Goal: Information Seeking & Learning: Understand process/instructions

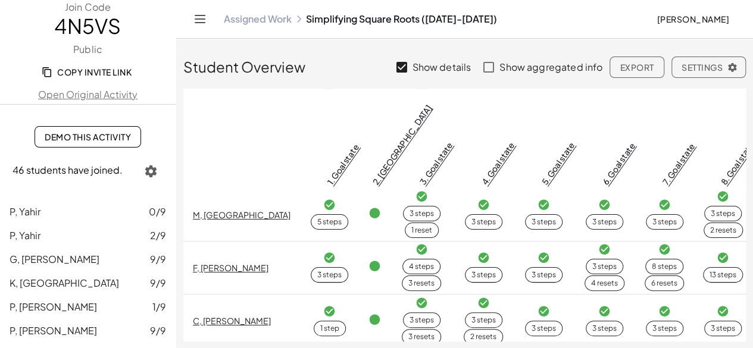
scroll to position [179, 0]
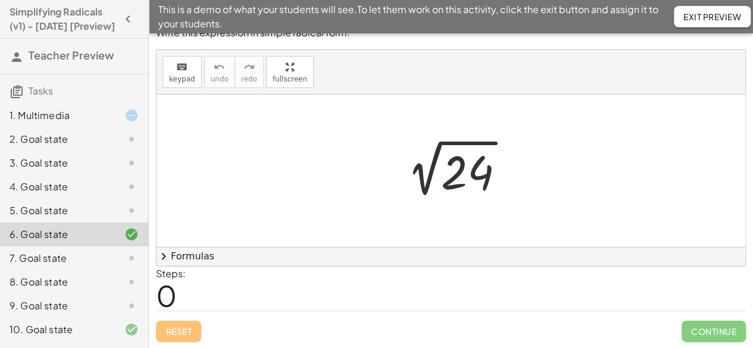
scroll to position [136, 0]
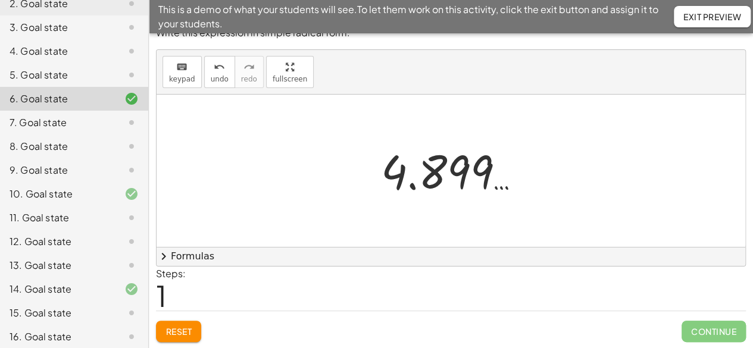
click at [177, 334] on span "Reset" at bounding box center [179, 331] width 26 height 11
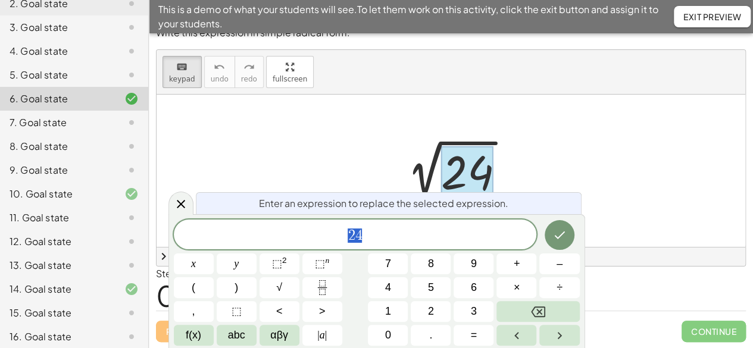
click at [389, 289] on span "4" at bounding box center [388, 288] width 6 height 16
click at [518, 288] on span "×" at bounding box center [517, 288] width 7 height 16
click at [471, 291] on span "6" at bounding box center [474, 288] width 6 height 16
click at [562, 241] on icon "Done" at bounding box center [560, 235] width 14 height 14
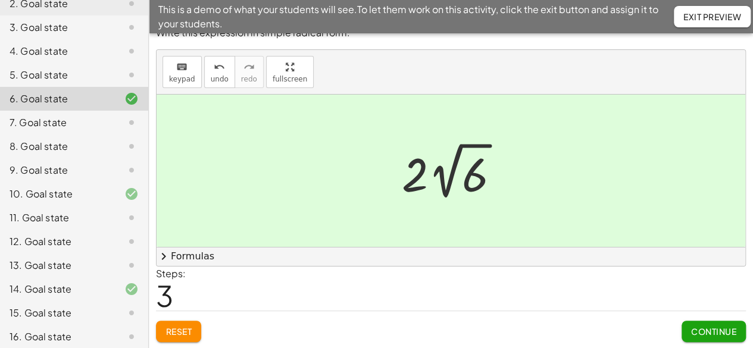
click at [51, 201] on div "10. Goal state" at bounding box center [58, 194] width 96 height 14
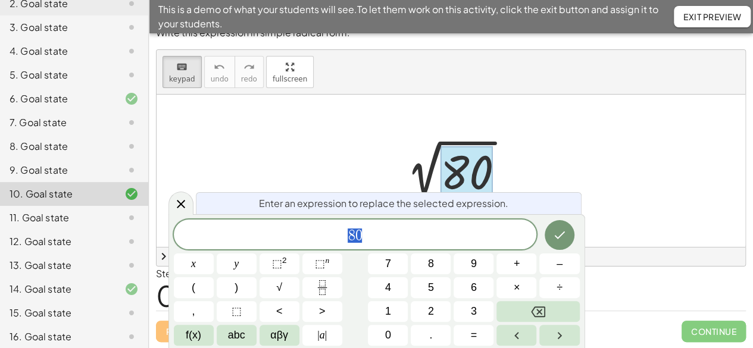
click at [384, 287] on button "4" at bounding box center [388, 288] width 40 height 21
click at [517, 286] on span "×" at bounding box center [517, 288] width 7 height 16
click at [430, 316] on span "2" at bounding box center [431, 312] width 6 height 16
click at [395, 336] on button "0" at bounding box center [388, 335] width 40 height 21
click at [559, 233] on icon "Done" at bounding box center [560, 235] width 14 height 14
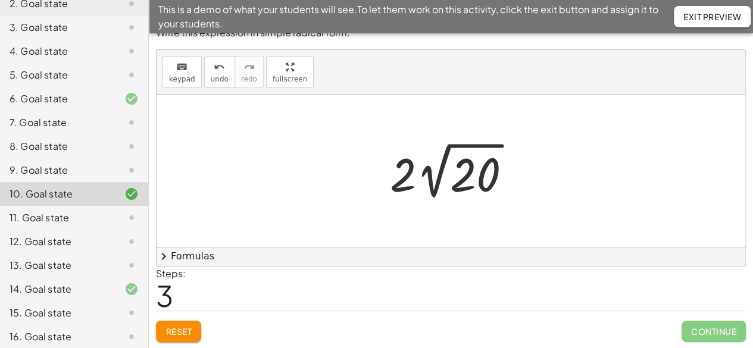
click at [175, 334] on span "Reset" at bounding box center [179, 331] width 26 height 11
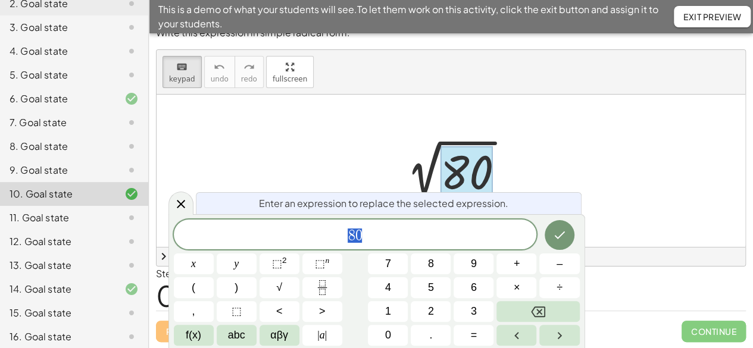
click at [389, 292] on span "4" at bounding box center [388, 288] width 6 height 16
click at [517, 288] on span "×" at bounding box center [517, 288] width 7 height 16
click at [542, 314] on icon "Backspace" at bounding box center [538, 312] width 14 height 14
click at [543, 312] on icon "Backspace" at bounding box center [538, 312] width 14 height 14
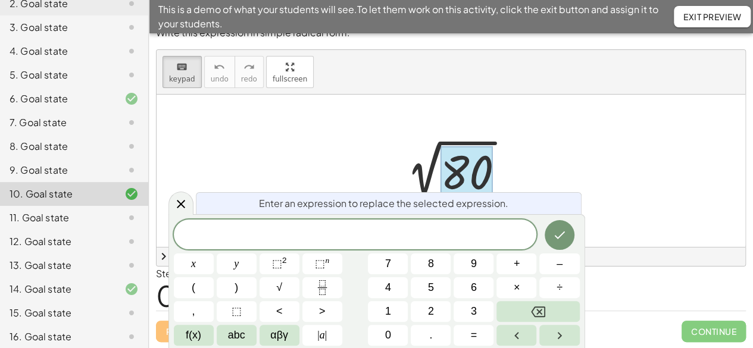
click at [387, 292] on span "4" at bounding box center [388, 288] width 6 height 16
click at [540, 316] on icon "Backspace" at bounding box center [538, 312] width 14 height 14
click at [388, 316] on span "1" at bounding box center [388, 312] width 6 height 16
click at [472, 289] on span "6" at bounding box center [474, 288] width 6 height 16
click at [513, 288] on button "×" at bounding box center [517, 288] width 40 height 21
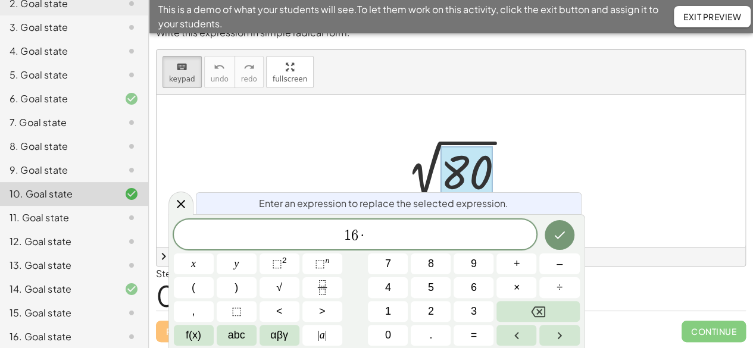
click at [428, 289] on span "5" at bounding box center [431, 288] width 6 height 16
click at [559, 236] on icon "Done" at bounding box center [559, 236] width 11 height 8
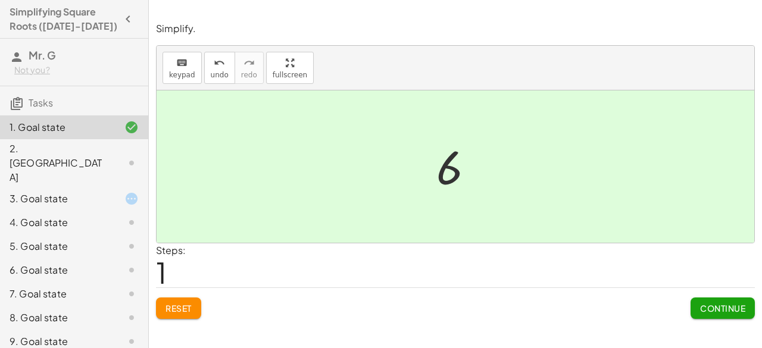
click at [38, 152] on div "2. [GEOGRAPHIC_DATA]" at bounding box center [58, 163] width 96 height 43
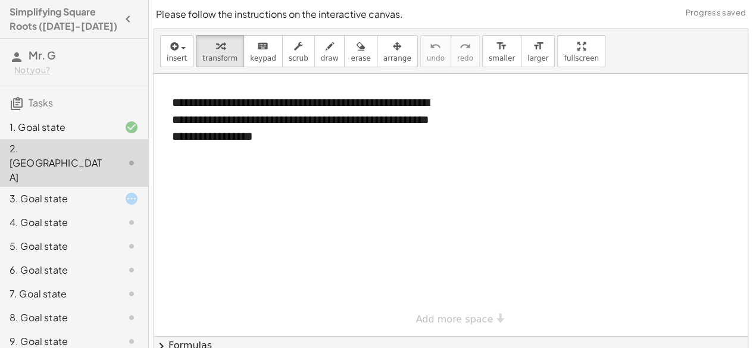
click at [40, 192] on div "3. Goal state" at bounding box center [58, 199] width 96 height 14
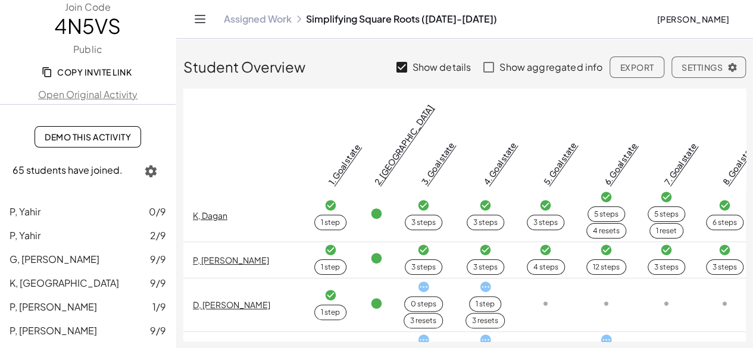
scroll to position [2203, 0]
